Goal: Entertainment & Leisure: Browse casually

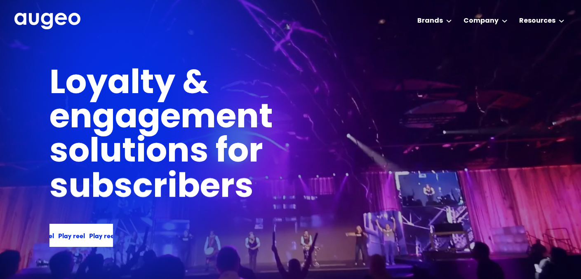
click at [85, 237] on div "Play reel" at bounding box center [93, 235] width 27 height 10
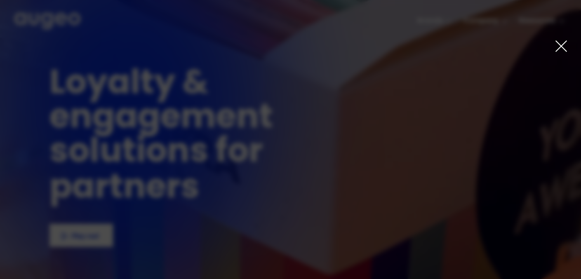
click at [563, 45] on icon at bounding box center [560, 46] width 13 height 13
